Goal: Transaction & Acquisition: Subscribe to service/newsletter

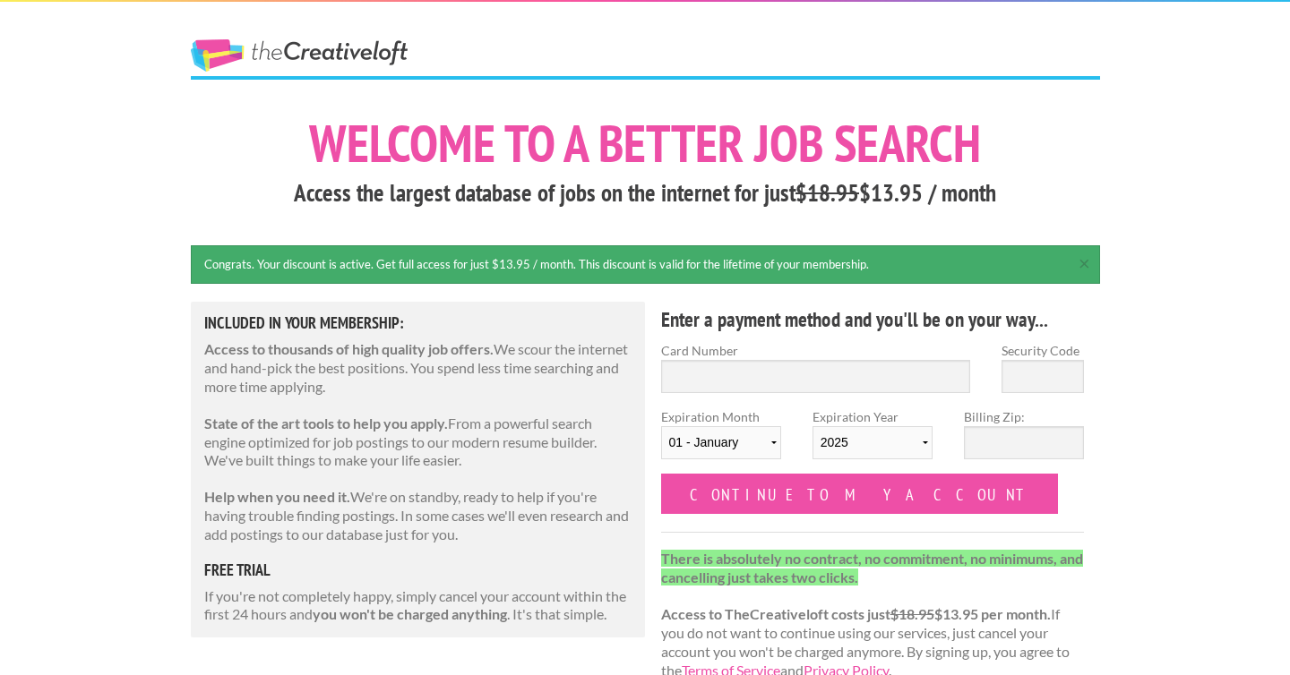
click at [310, 39] on link "The Creative Loft" at bounding box center [299, 55] width 217 height 32
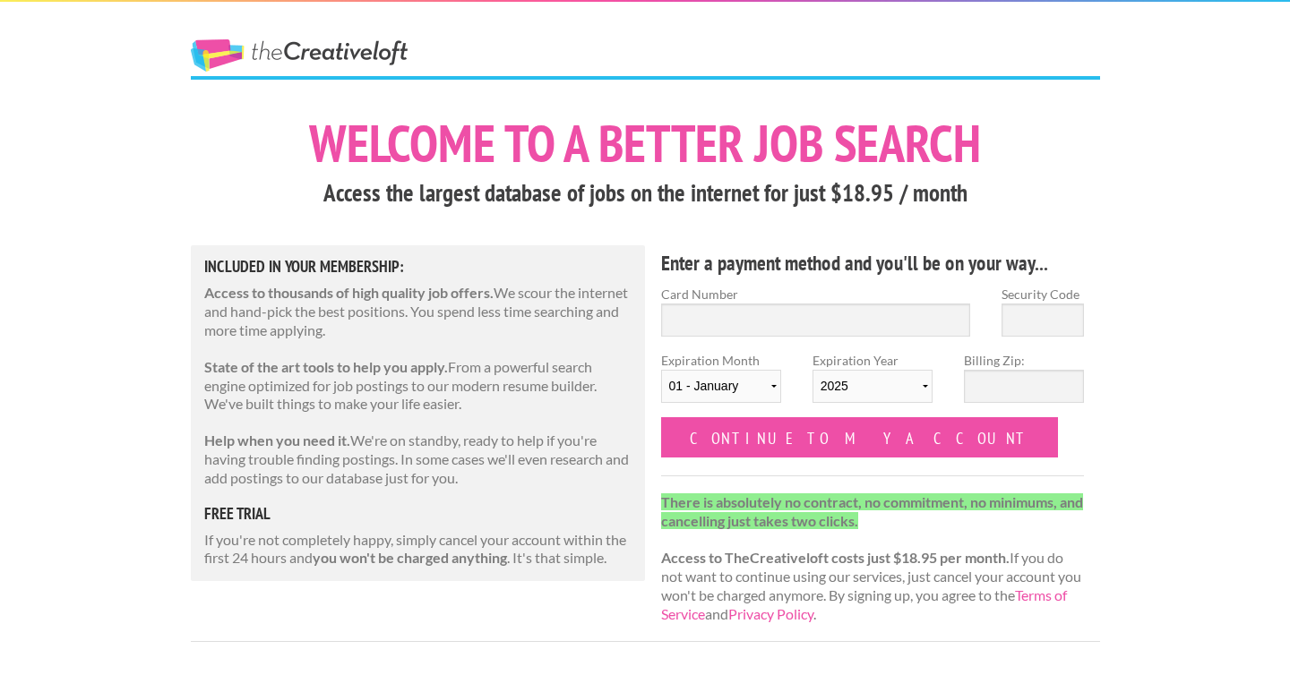
click at [312, 46] on link "The Creative Loft" at bounding box center [299, 55] width 217 height 32
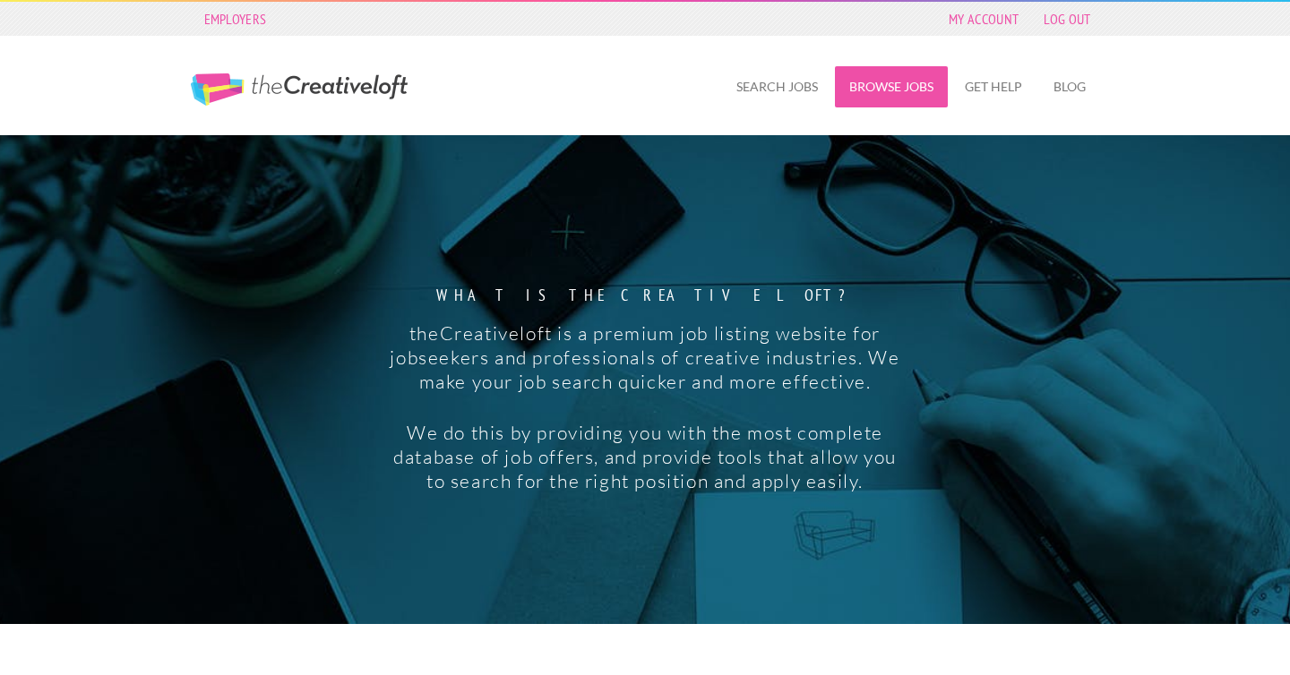
click at [860, 93] on link "Browse Jobs" at bounding box center [891, 86] width 113 height 41
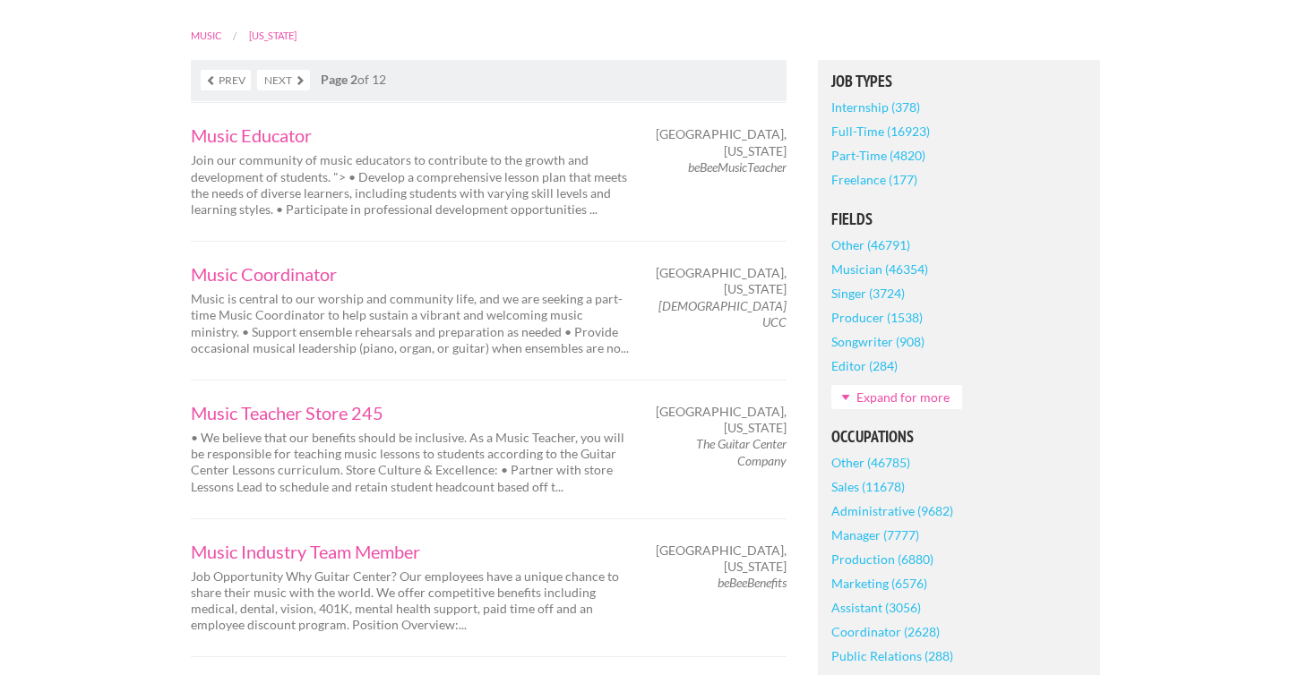
scroll to position [408, 0]
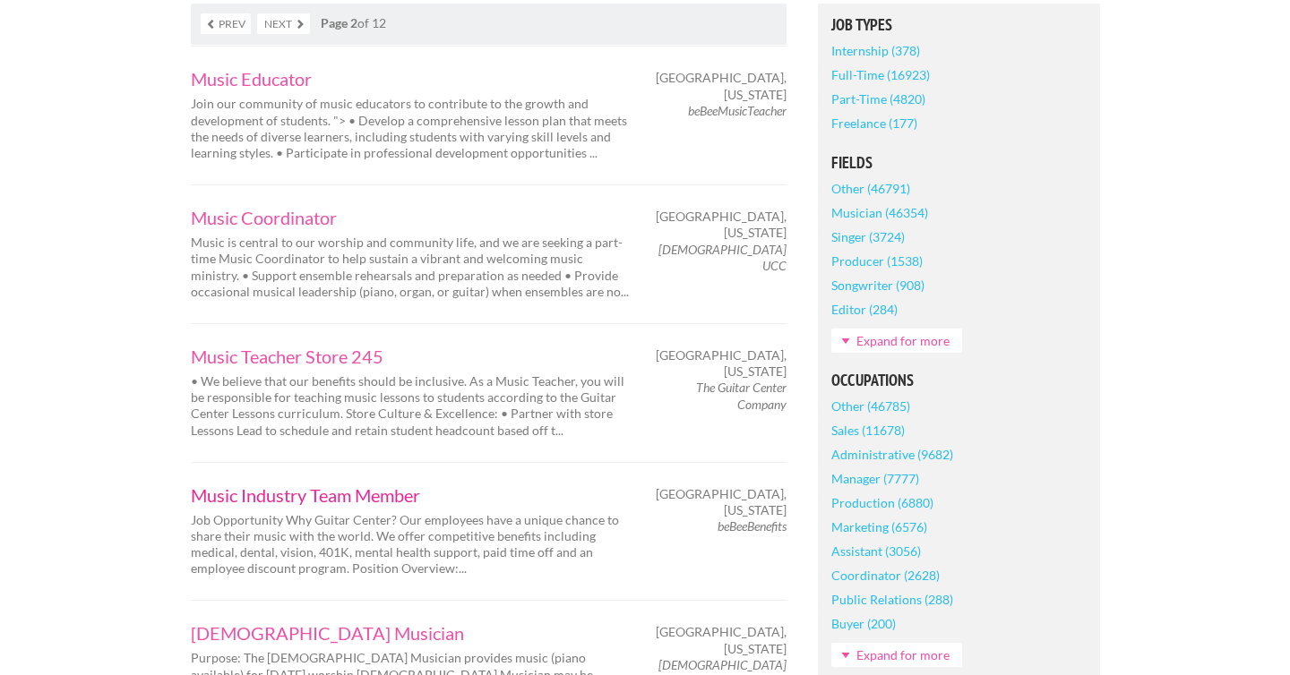
click at [229, 502] on link "Music Industry Team Member" at bounding box center [410, 495] width 439 height 18
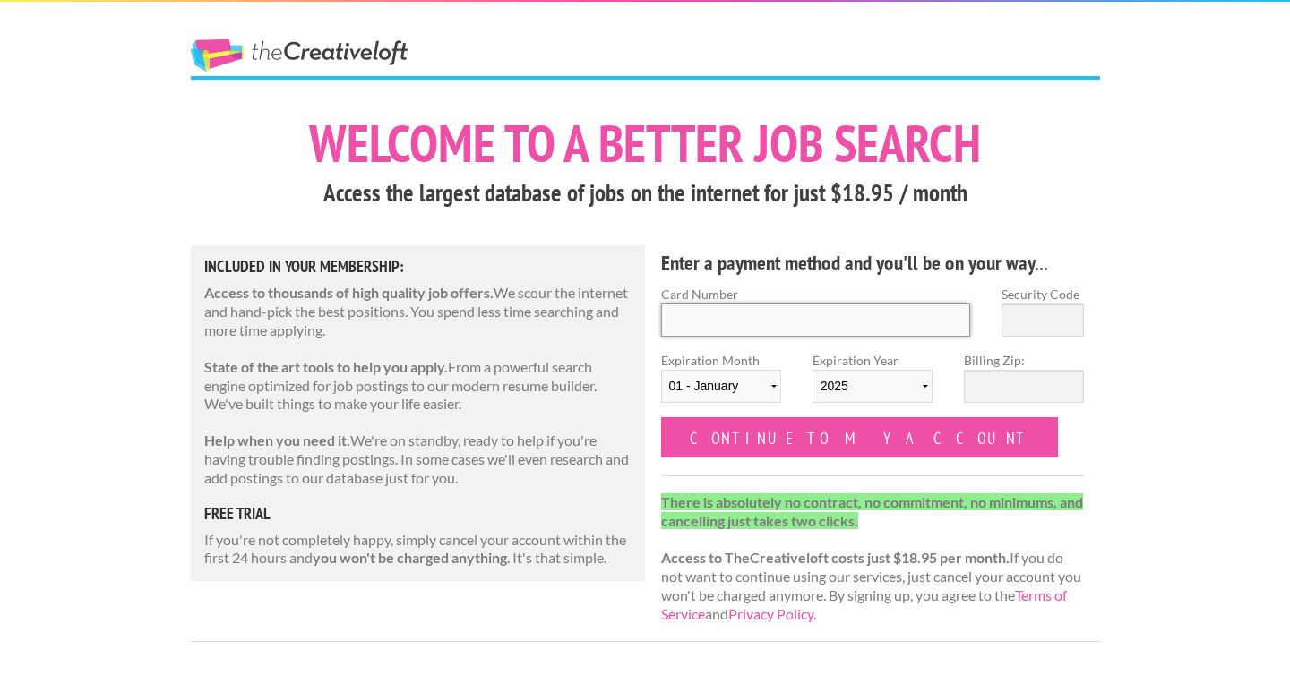
click at [759, 329] on input "Card Number" at bounding box center [816, 320] width 310 height 33
